Goal: Obtain resource: Download file/media

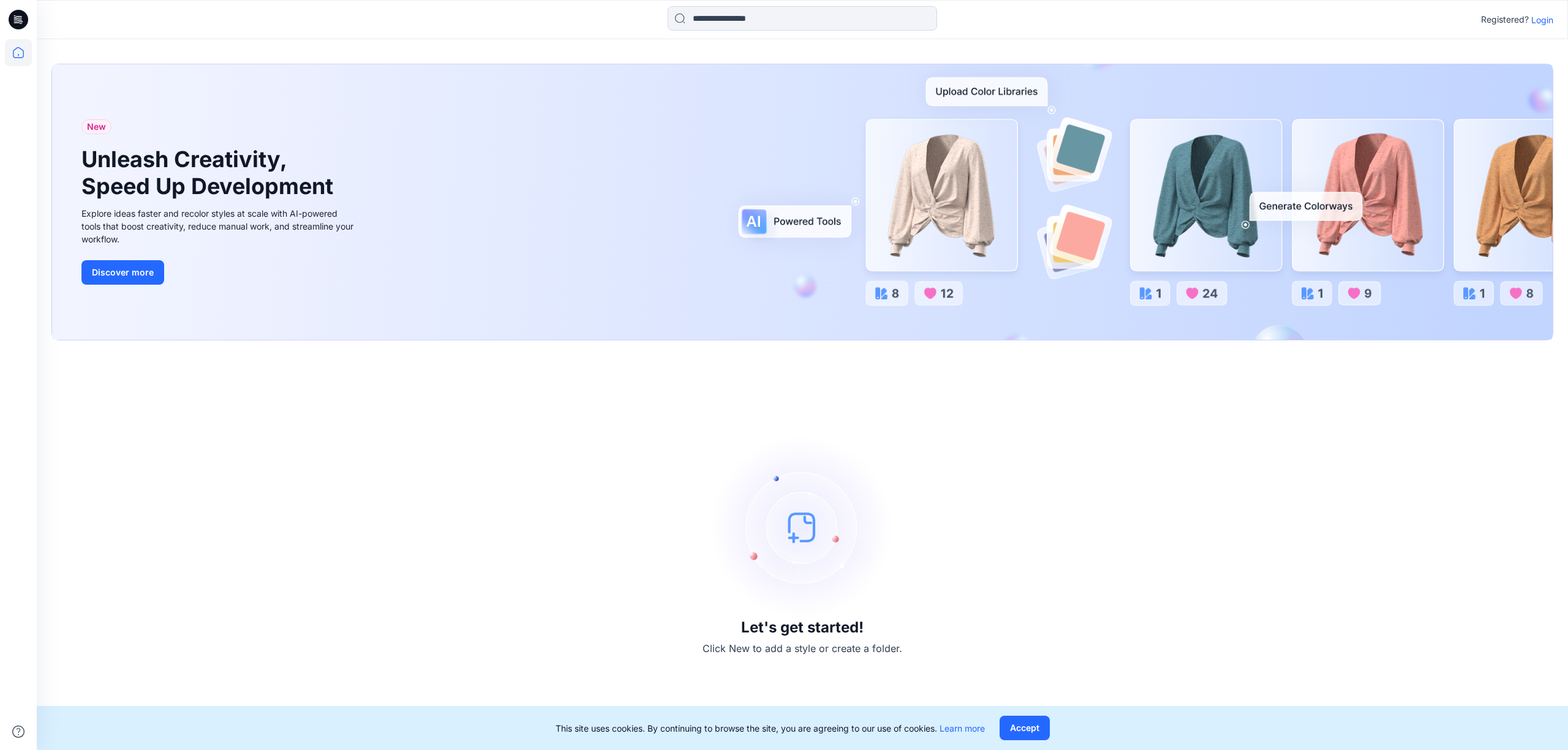
click at [304, 516] on div "Let's get started! Click New to add a style or create a folder." at bounding box center [802, 545] width 1501 height 380
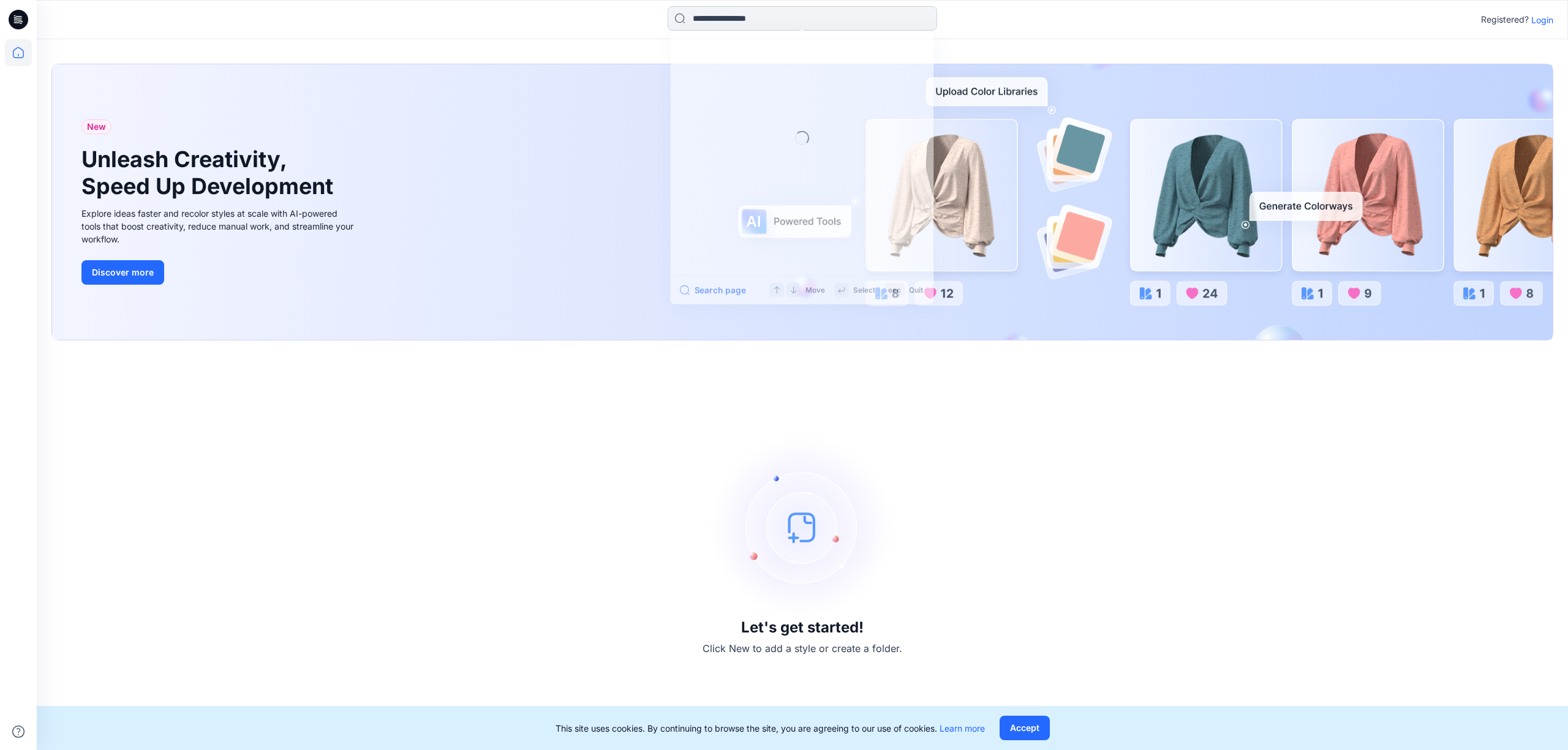
click at [839, 25] on input at bounding box center [803, 19] width 270 height 25
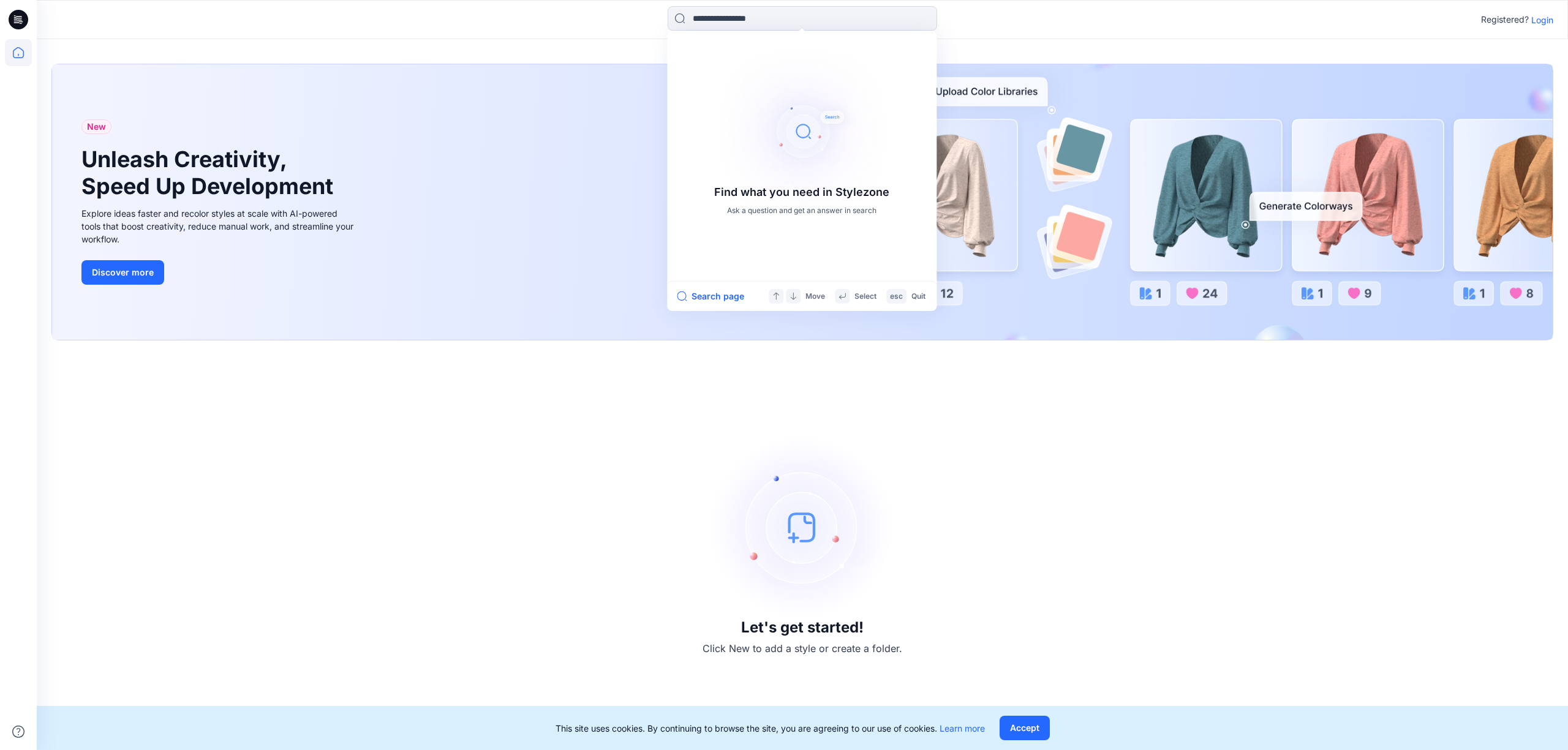
click at [1549, 22] on p "Login" at bounding box center [1542, 19] width 22 height 13
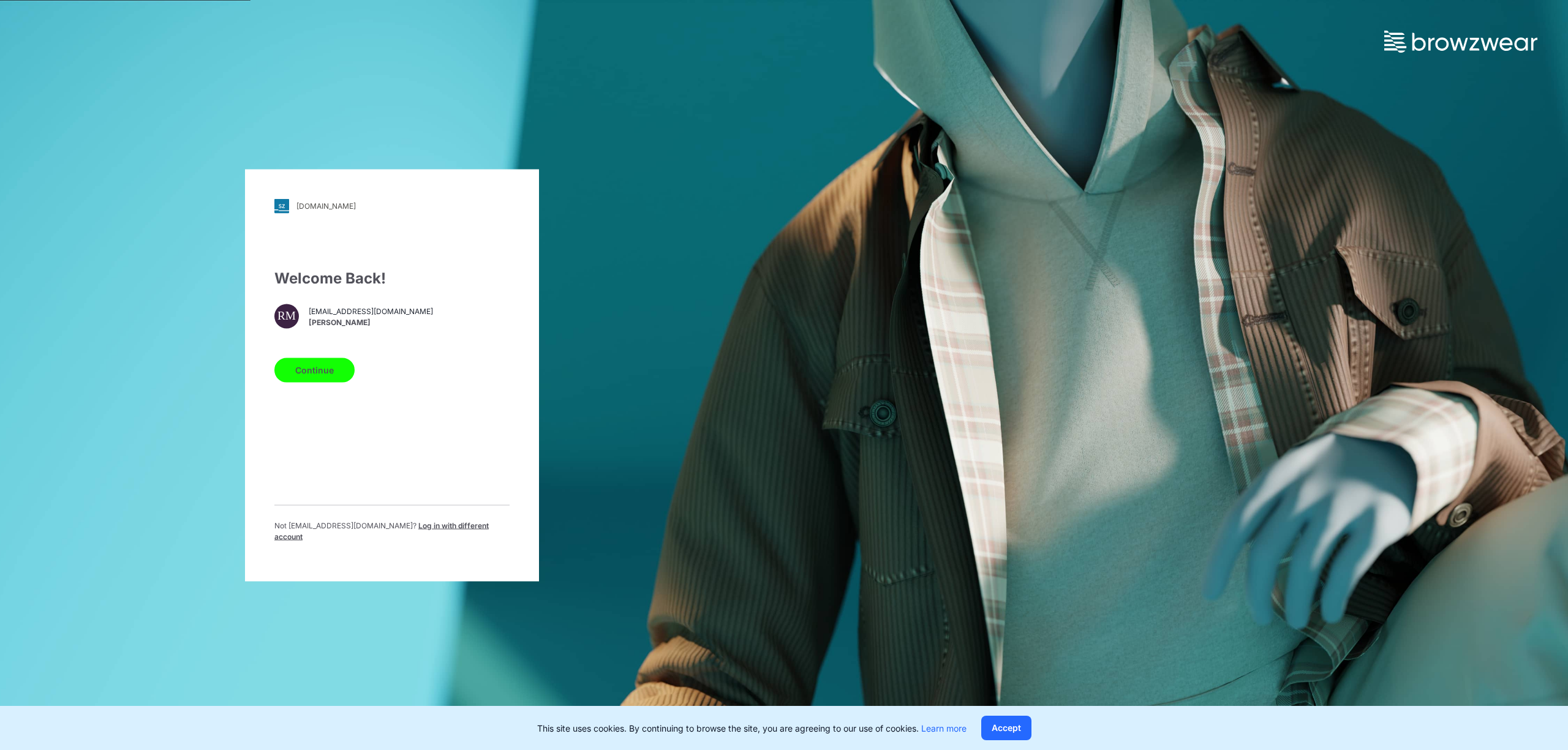
click at [301, 373] on button "Continue" at bounding box center [315, 370] width 81 height 25
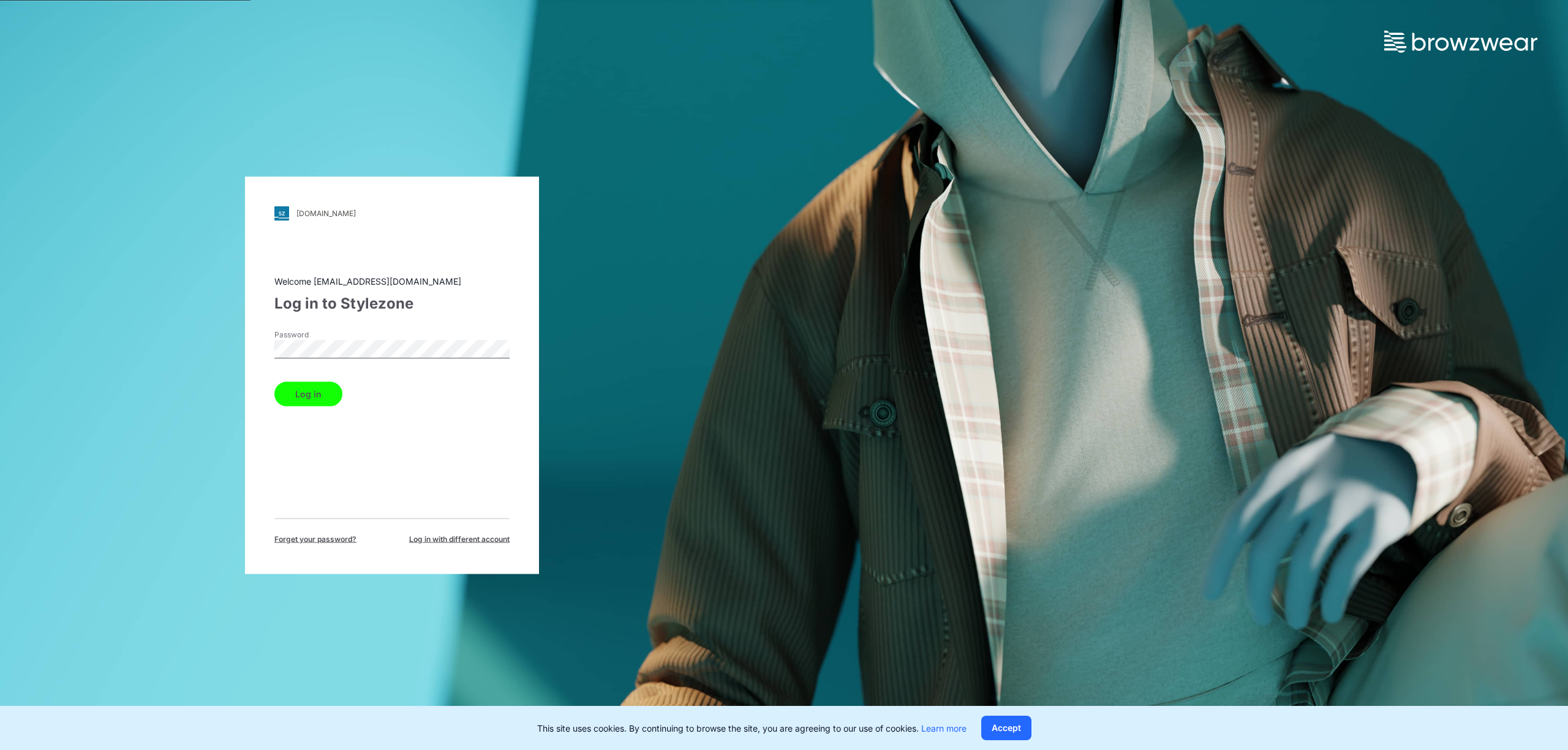
click at [274, 381] on button "Log in" at bounding box center [308, 394] width 68 height 25
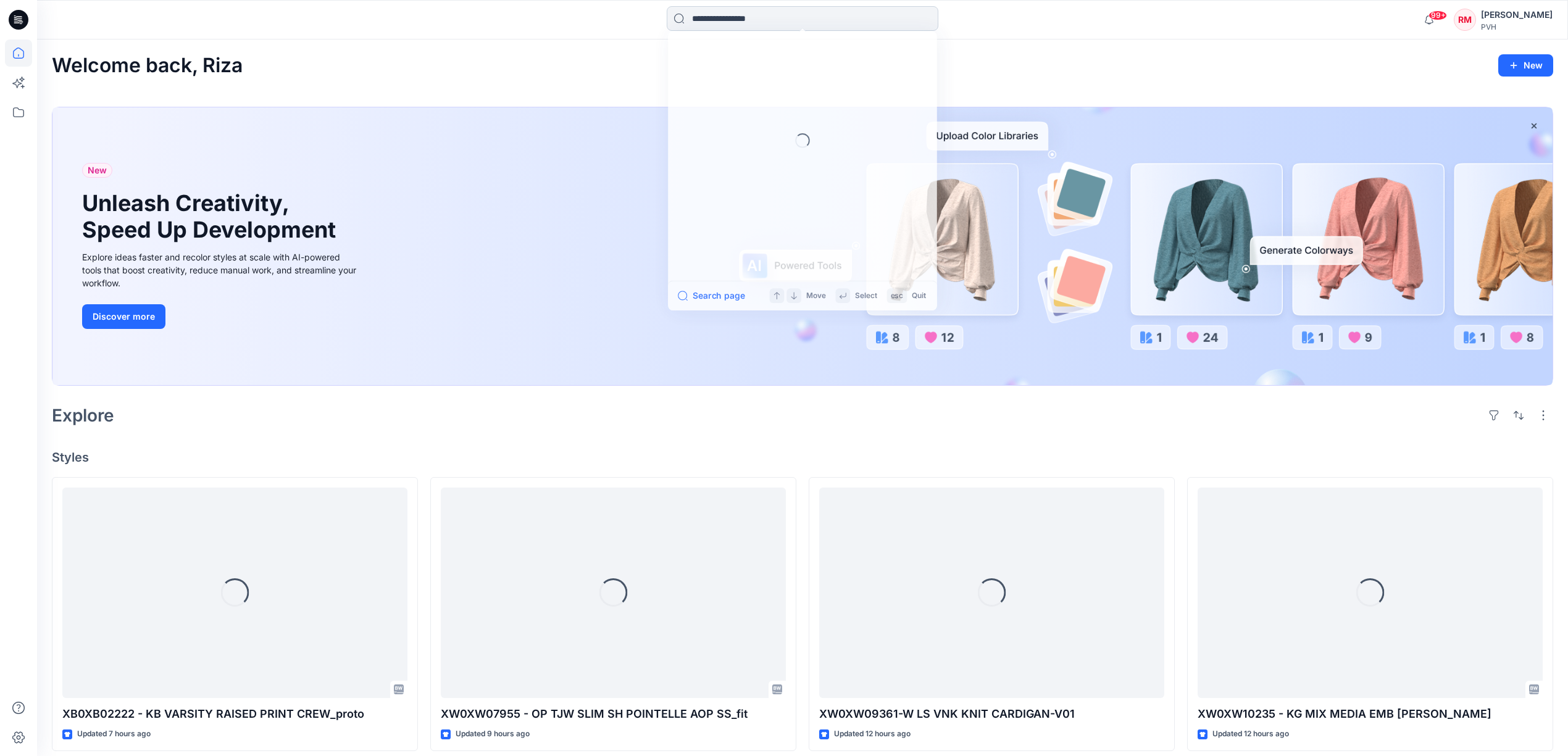
click at [726, 23] on input at bounding box center [803, 19] width 272 height 25
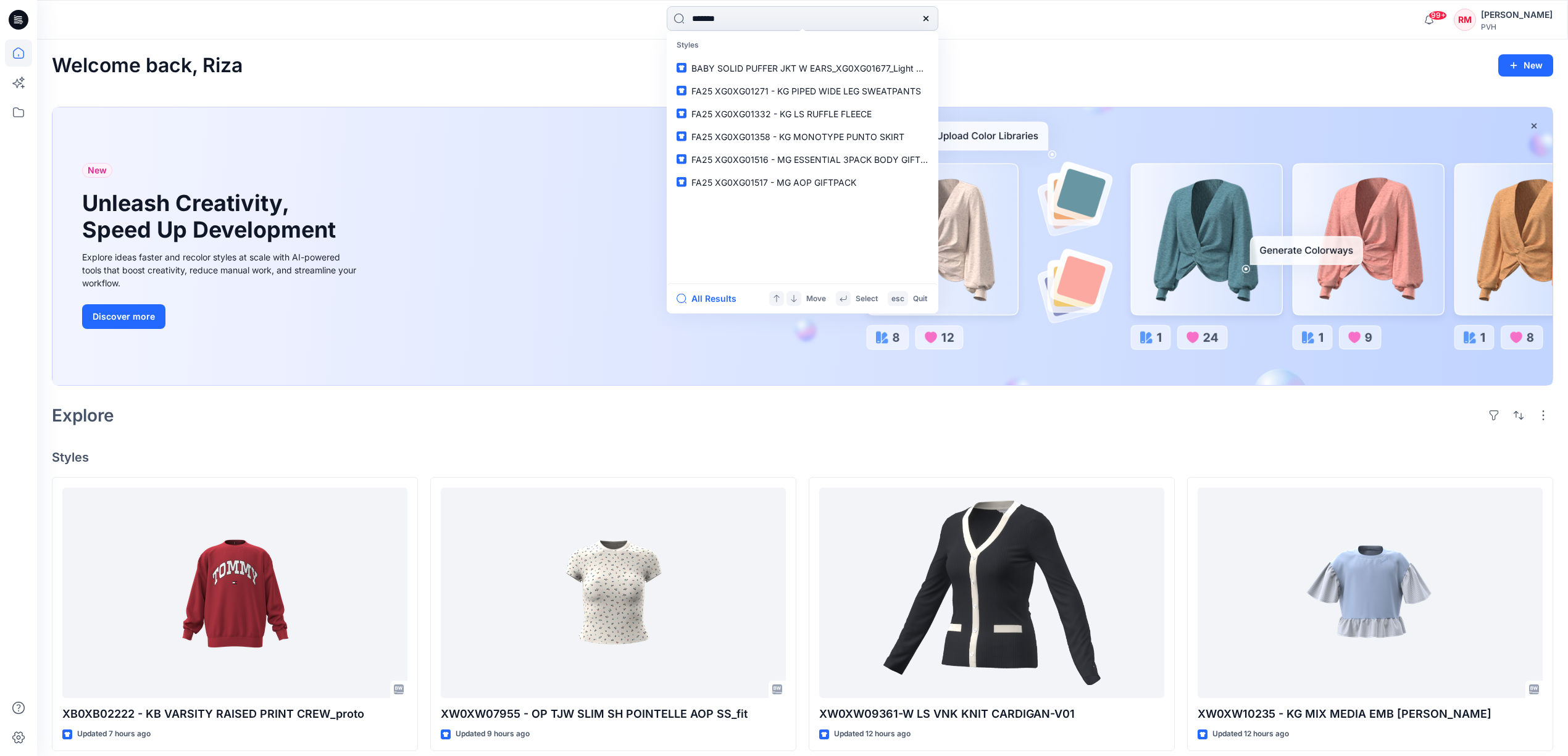
type input "*******"
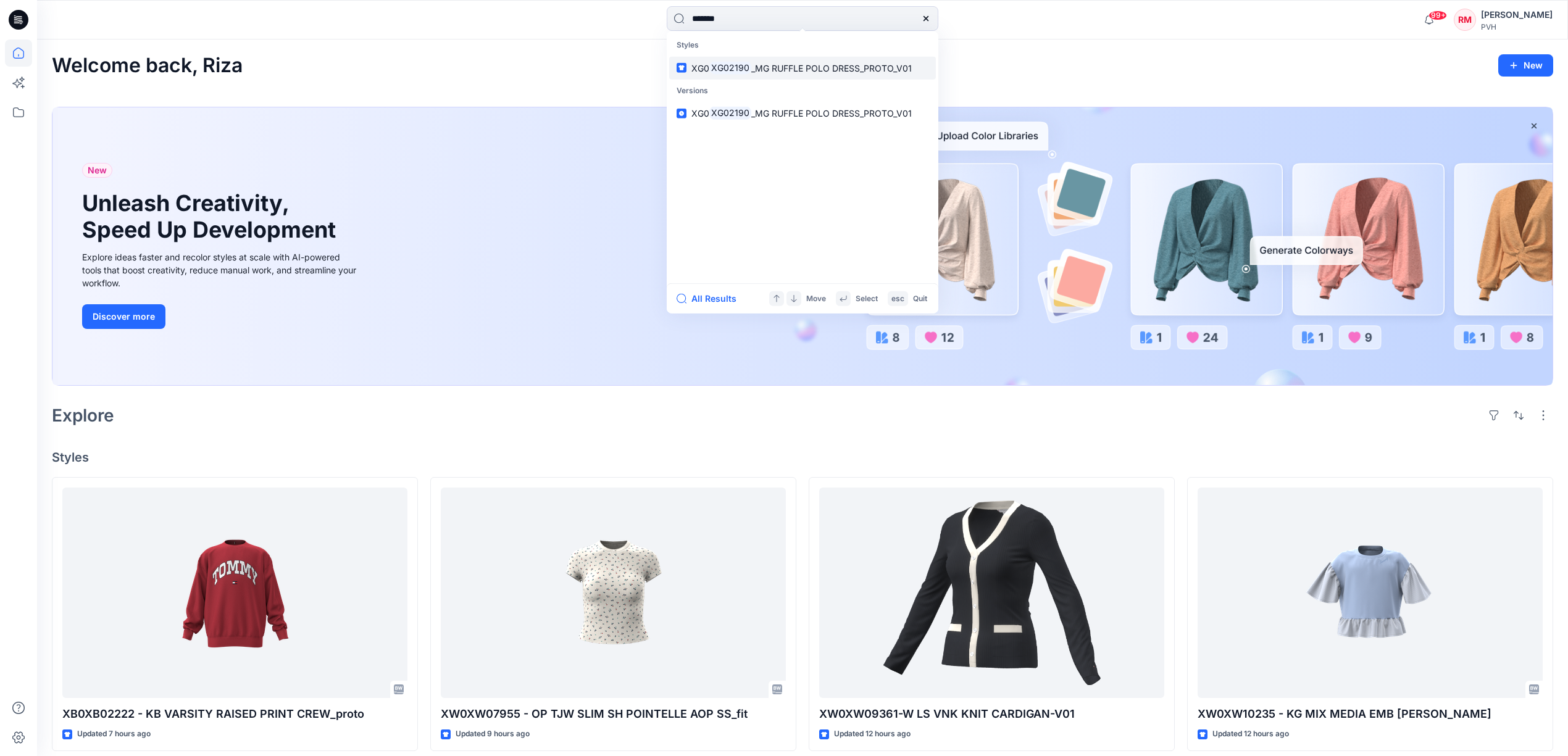
click at [729, 67] on mark "XG02190" at bounding box center [730, 67] width 42 height 14
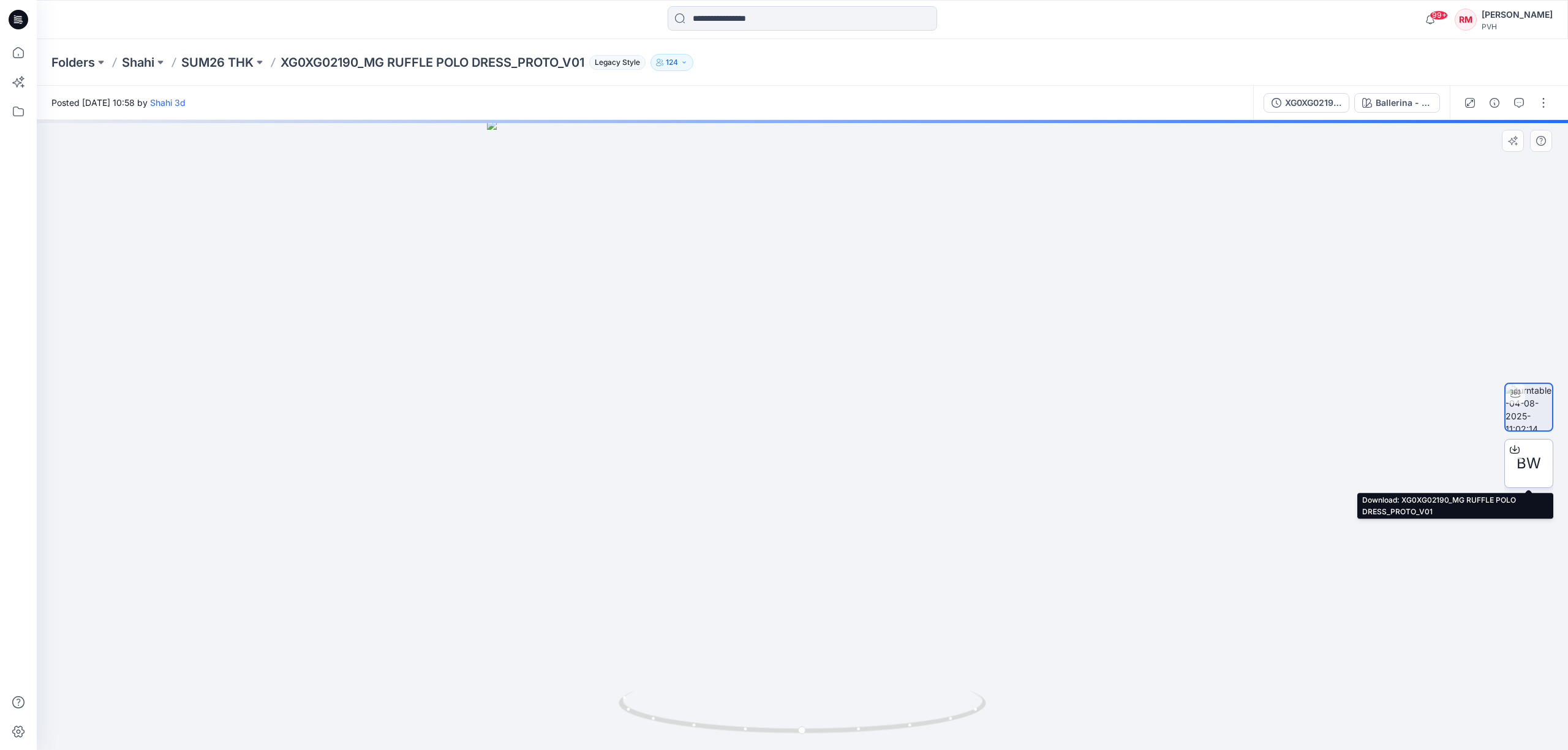
click at [1529, 457] on span "BW" at bounding box center [1528, 463] width 25 height 22
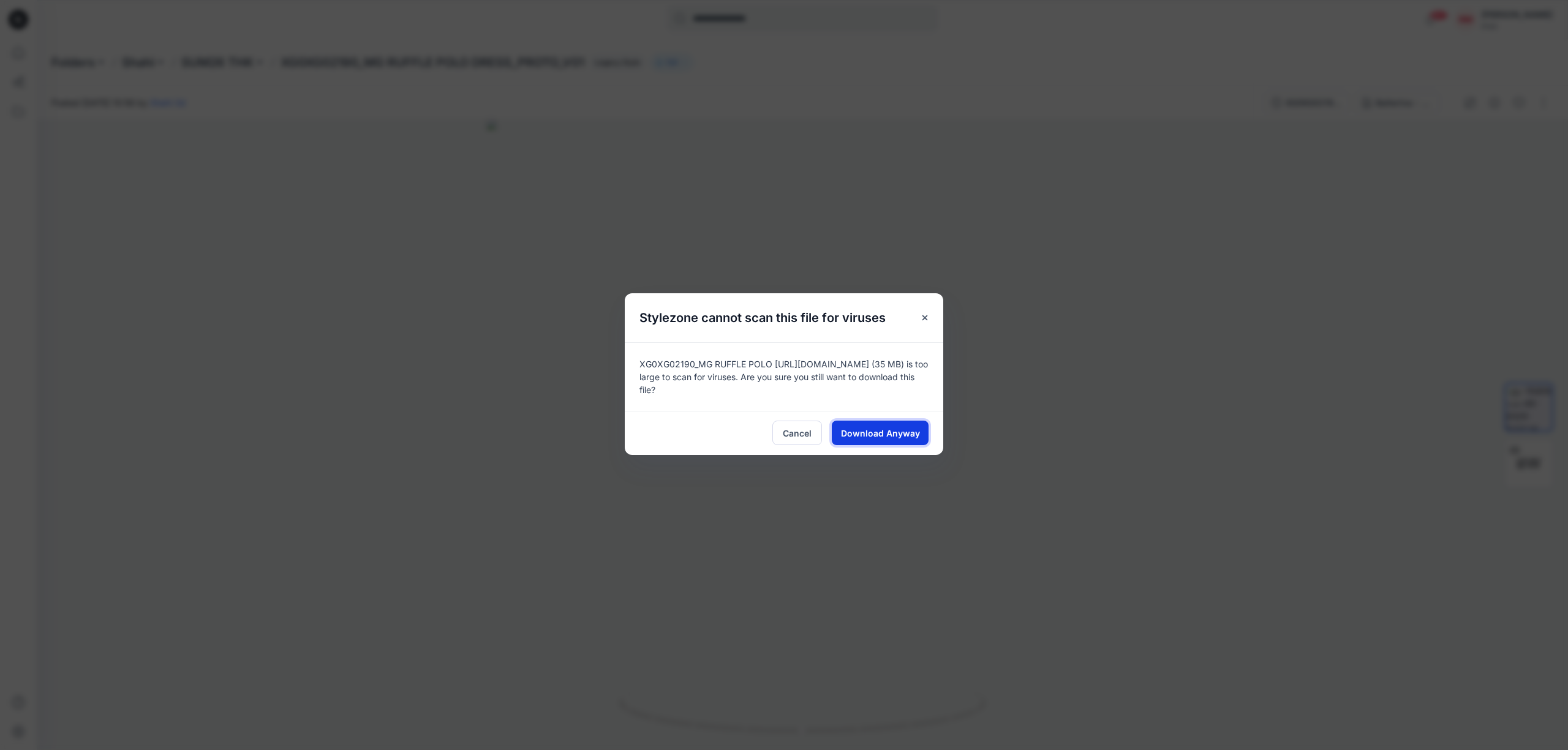
click at [909, 434] on span "Download Anyway" at bounding box center [880, 433] width 79 height 13
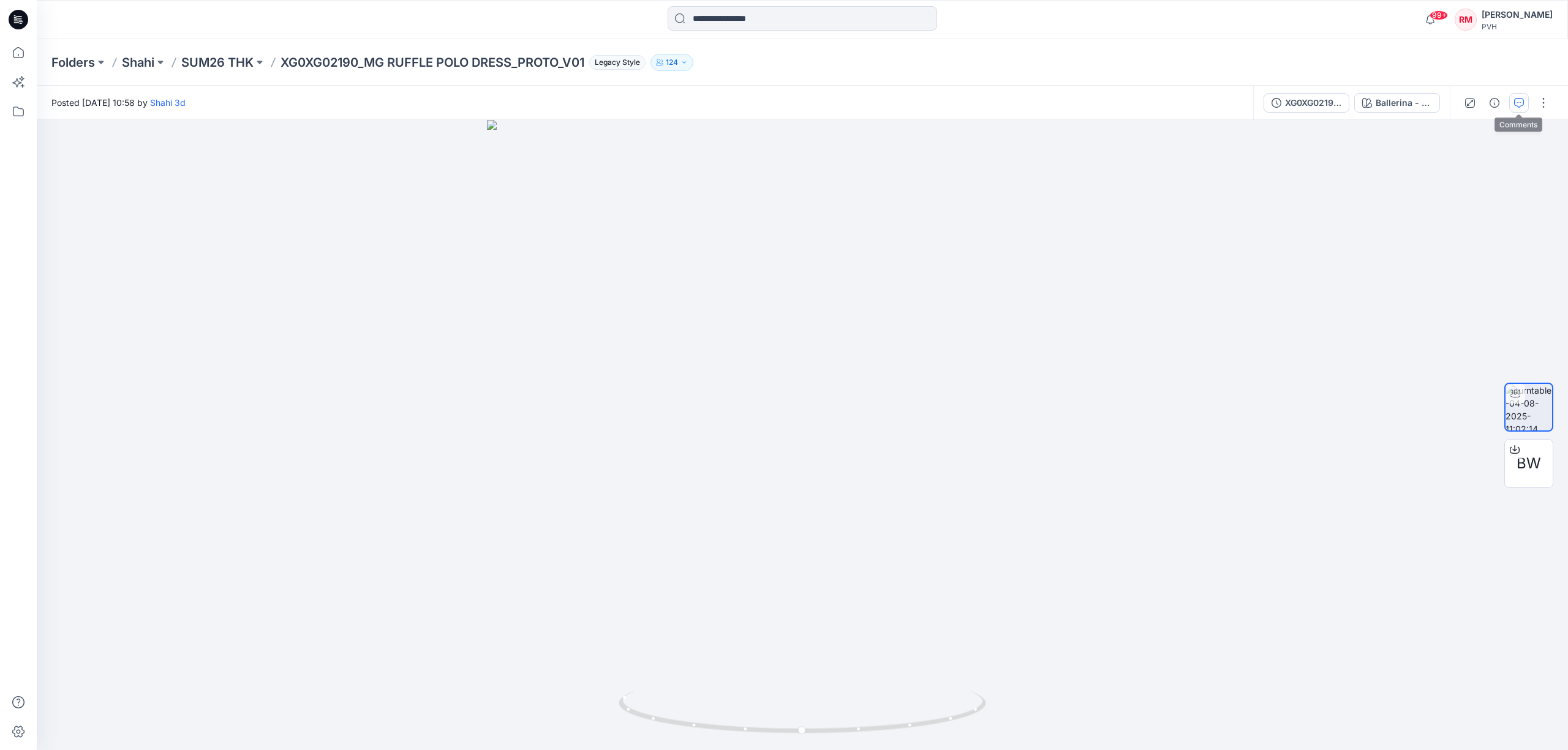
click at [1518, 105] on icon "button" at bounding box center [1518, 102] width 10 height 10
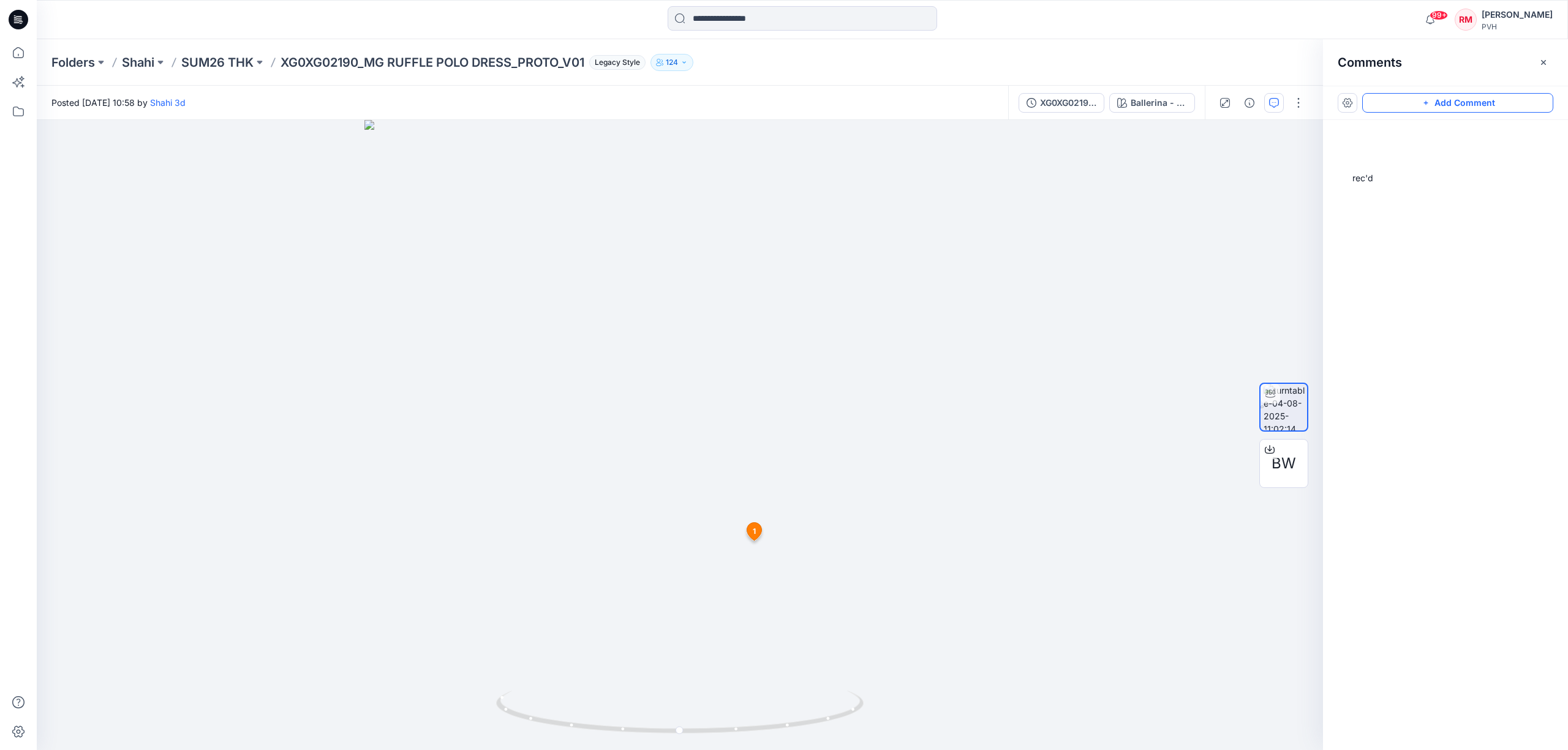
click at [1475, 104] on button "Add Comment" at bounding box center [1457, 102] width 191 height 19
